Goal: Task Accomplishment & Management: Use online tool/utility

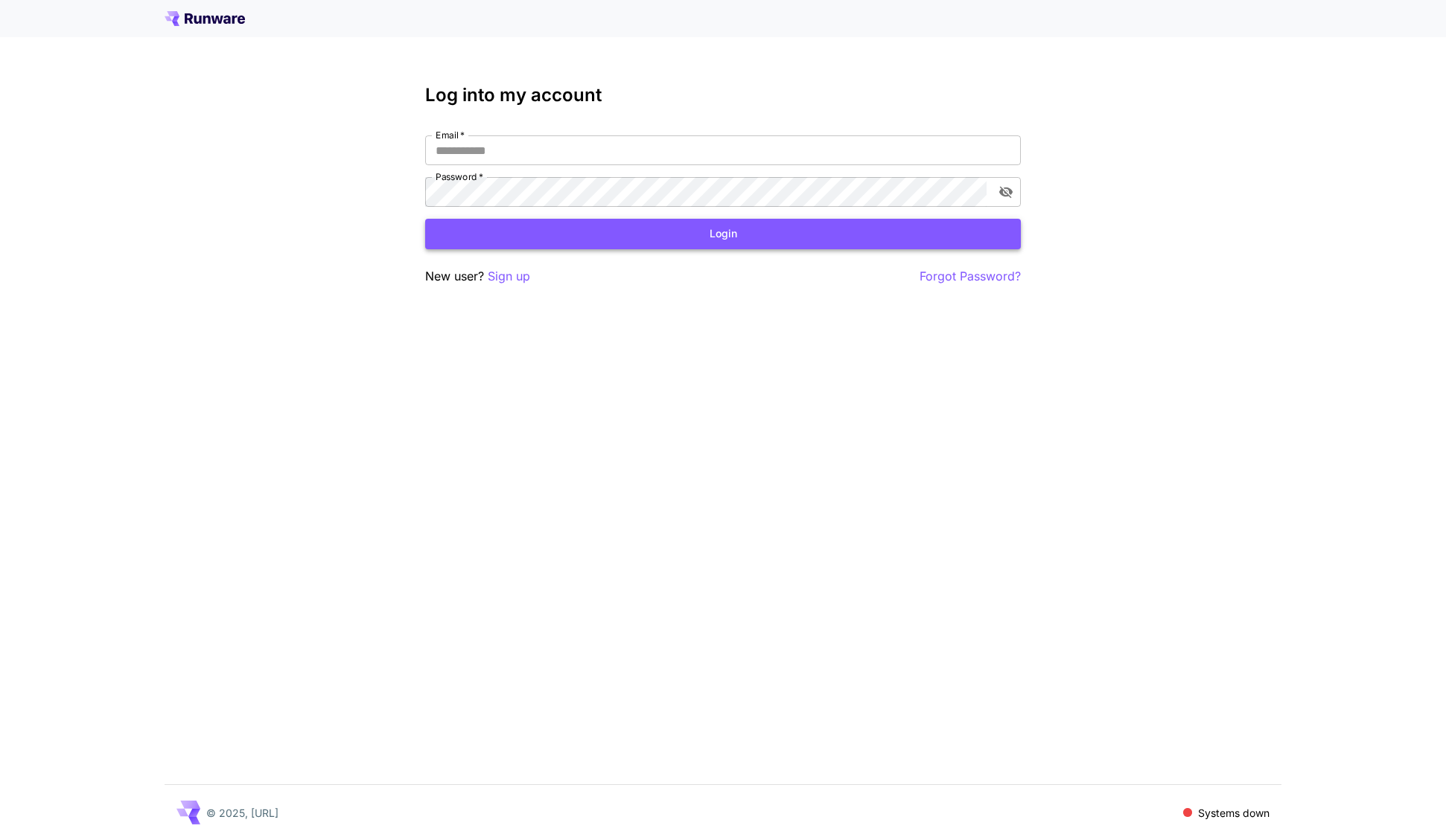
type input "**********"
click at [727, 234] on button "Login" at bounding box center [722, 234] width 596 height 30
